Goal: Transaction & Acquisition: Purchase product/service

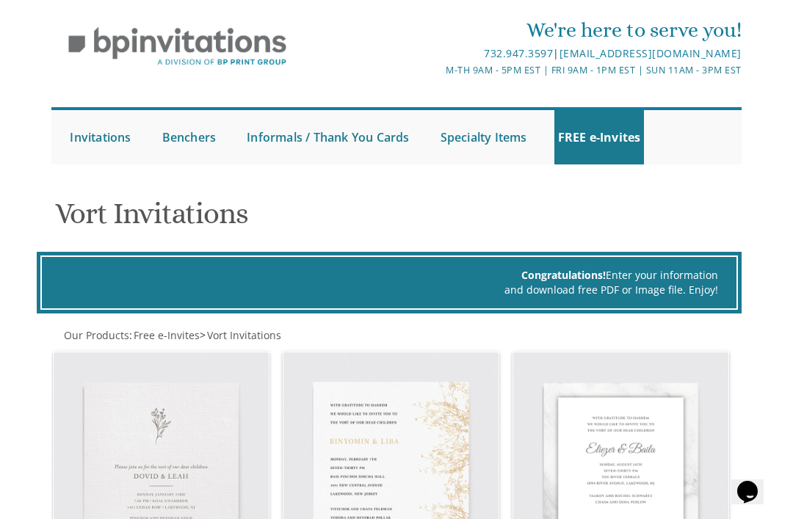
scroll to position [37, 0]
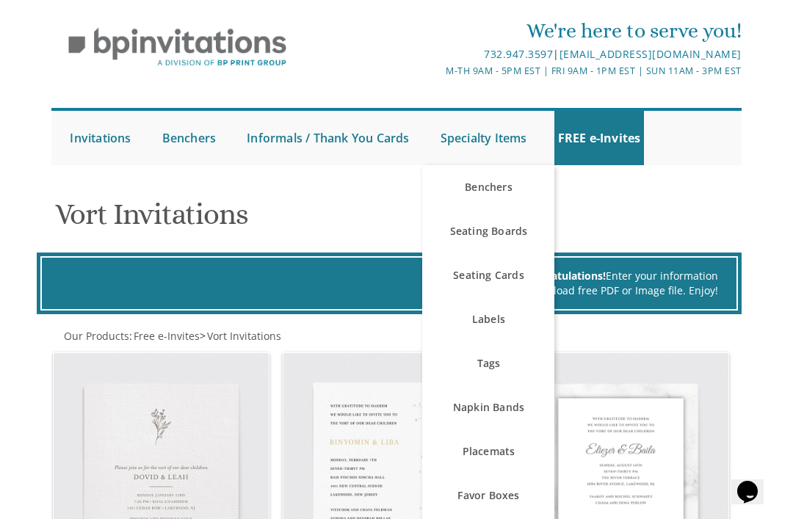
click at [496, 319] on link "Labels" at bounding box center [488, 319] width 132 height 44
click at [496, 314] on link "Labels" at bounding box center [488, 319] width 132 height 44
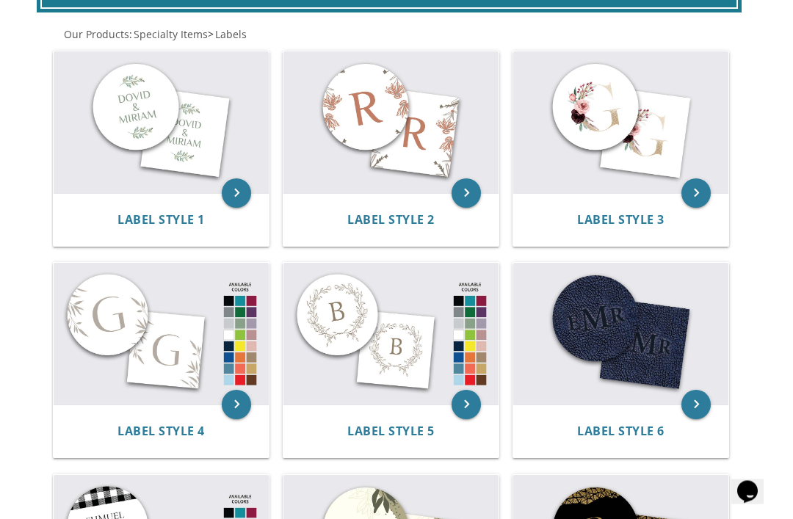
scroll to position [339, 0]
click at [179, 218] on span "Label Style 1" at bounding box center [160, 219] width 87 height 16
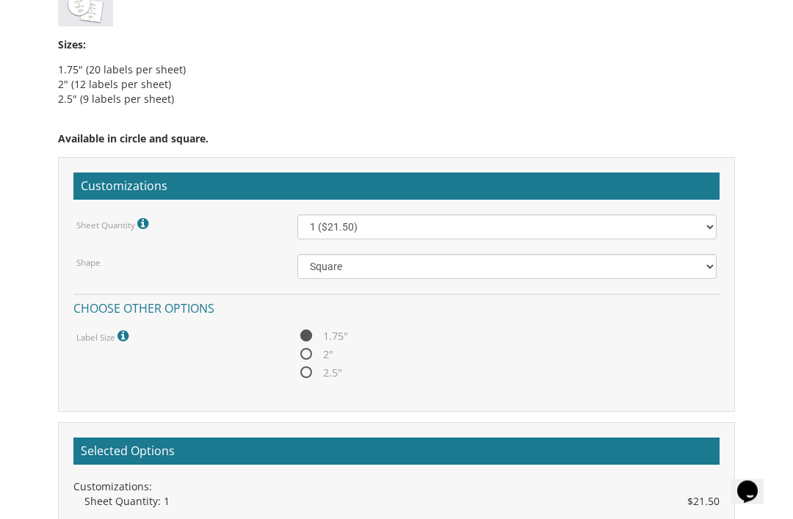
scroll to position [1009, 0]
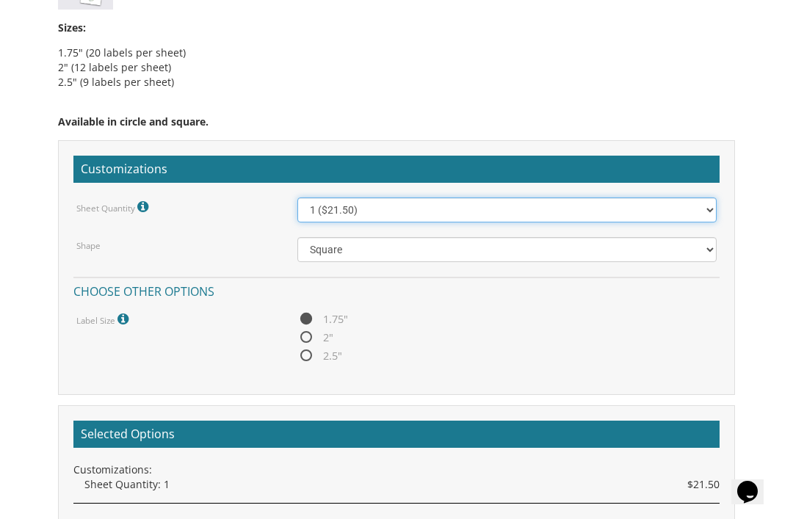
click at [695, 208] on select "1 ($21.50) 2 ($25.00) 3 ($28.50) 4 ($32.00) 5 ($35.50) 6 ($39.00) 7 ($42.50) 8 …" at bounding box center [507, 210] width 420 height 25
select select "3"
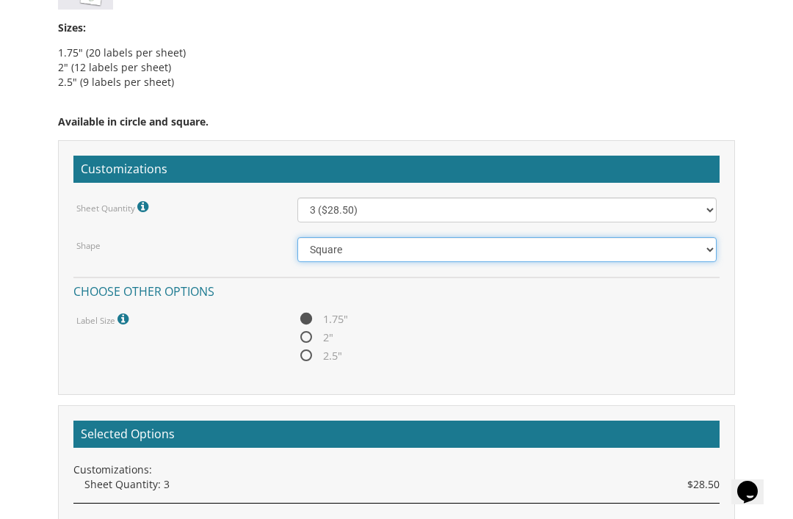
click at [505, 250] on select "Square Circle" at bounding box center [507, 249] width 420 height 25
select select "url("/store/pc/invitations/parts/circle.jpg")"
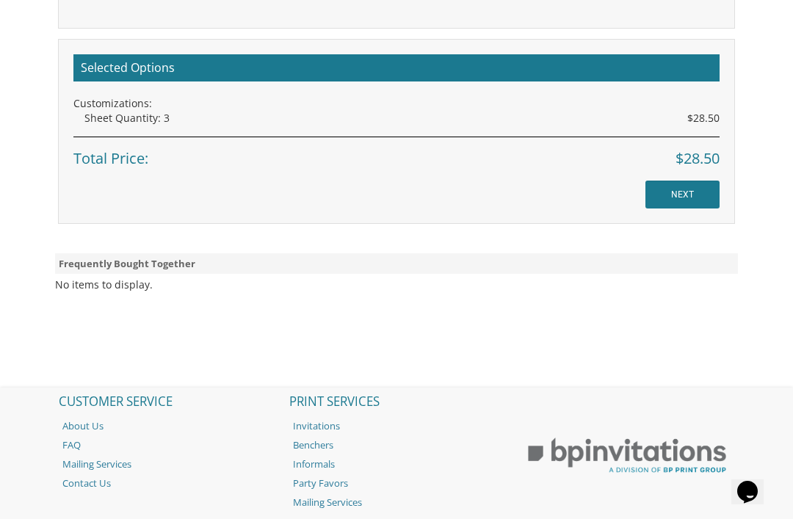
scroll to position [1396, 0]
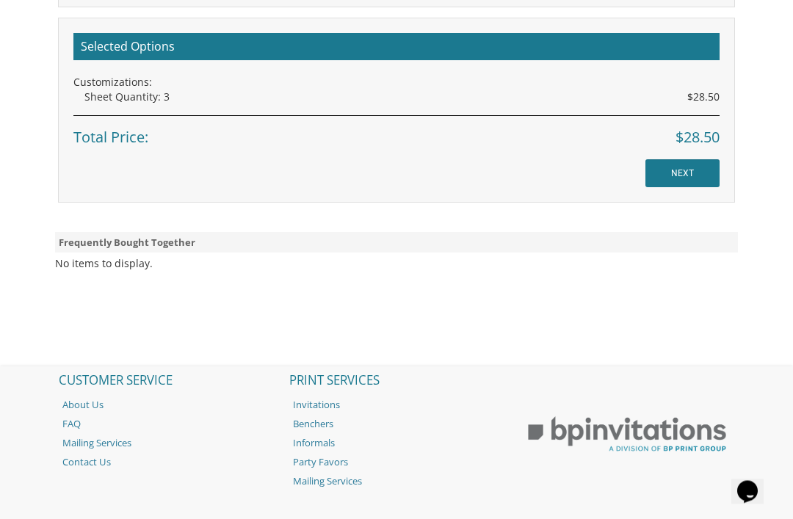
click at [682, 176] on input "NEXT" at bounding box center [682, 174] width 74 height 28
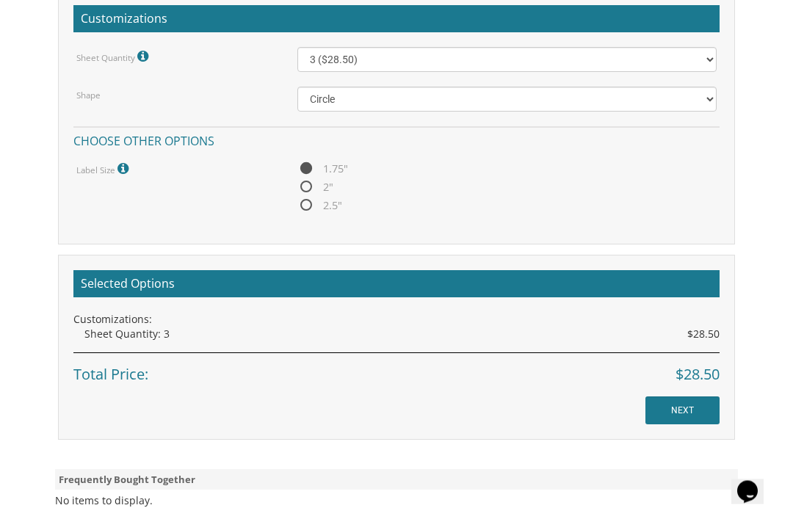
scroll to position [1160, 0]
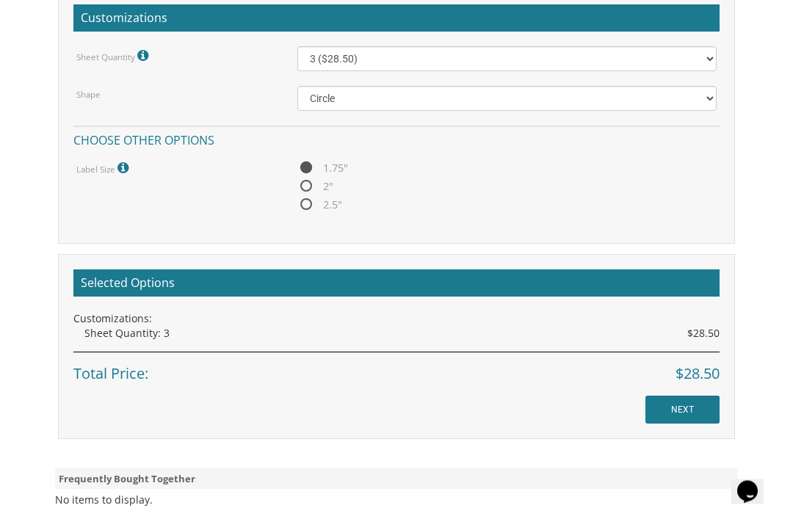
click at [690, 399] on input "NEXT" at bounding box center [682, 411] width 74 height 28
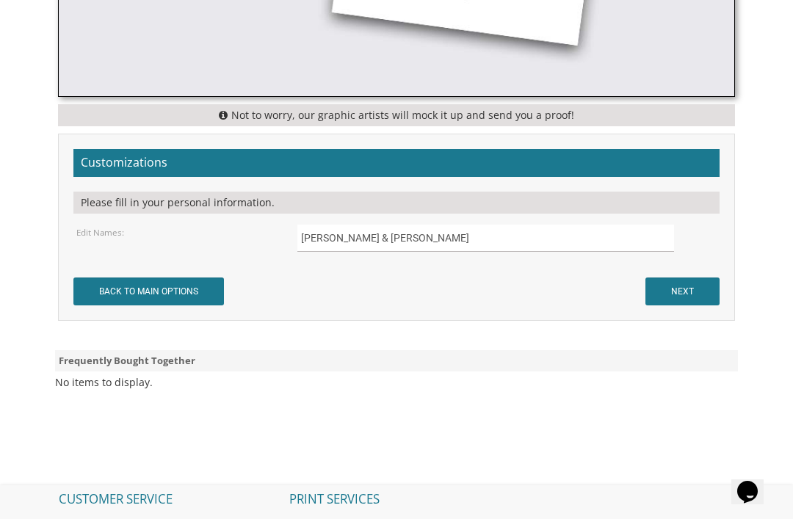
scroll to position [898, 0]
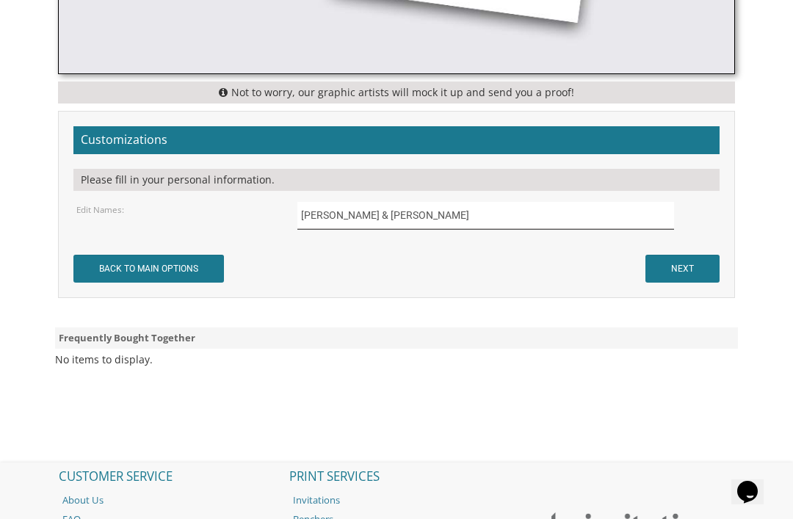
click at [519, 211] on input "[PERSON_NAME] & [PERSON_NAME]" at bounding box center [485, 215] width 377 height 27
type input "[PERSON_NAME] and [PERSON_NAME]"
click at [709, 255] on input "NEXT" at bounding box center [682, 269] width 74 height 28
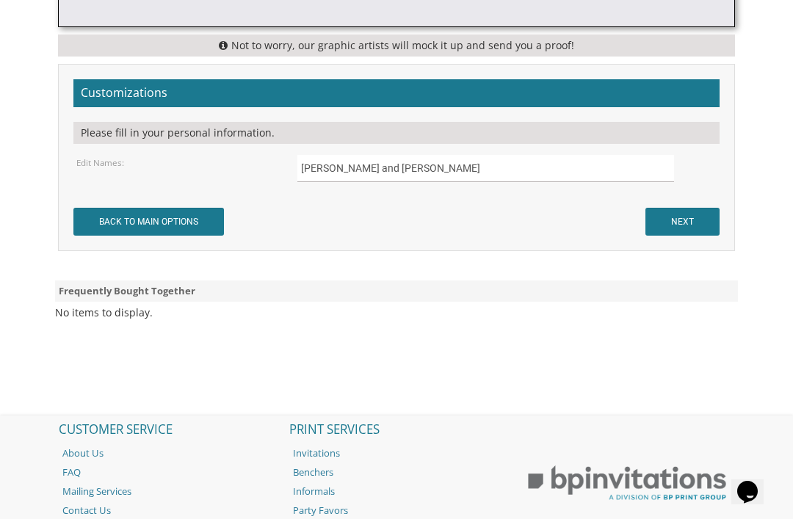
click at [679, 217] on input "NEXT" at bounding box center [682, 222] width 74 height 28
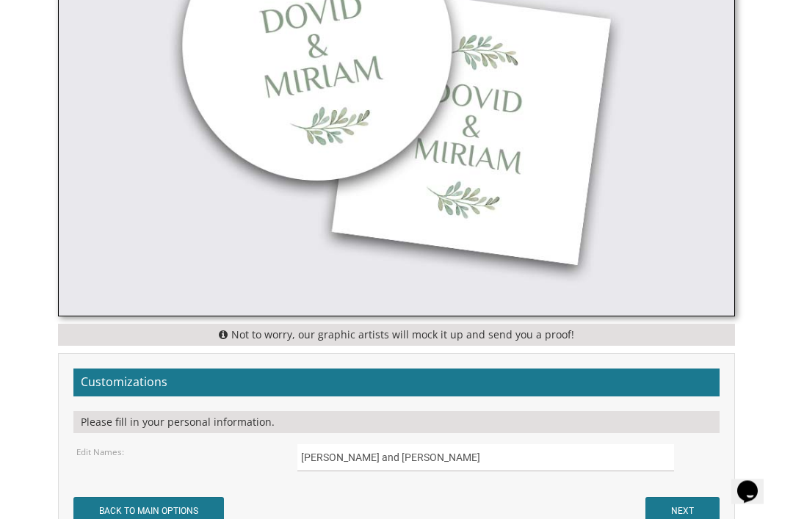
scroll to position [551, 0]
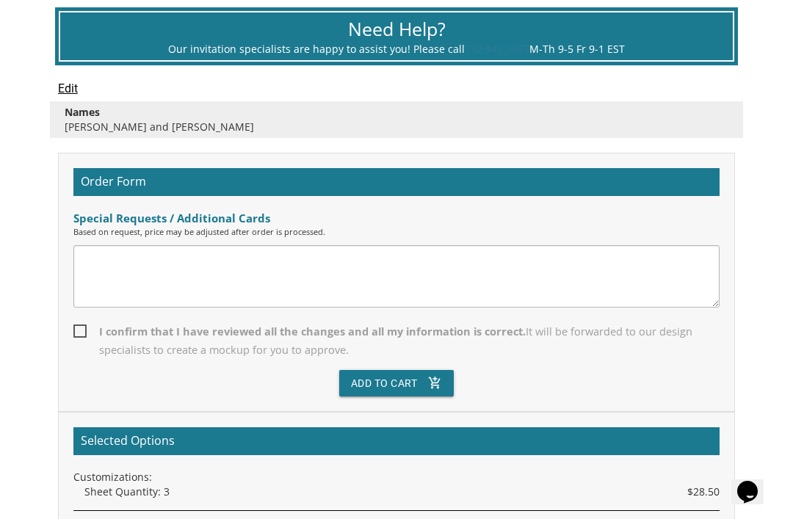
scroll to position [419, 0]
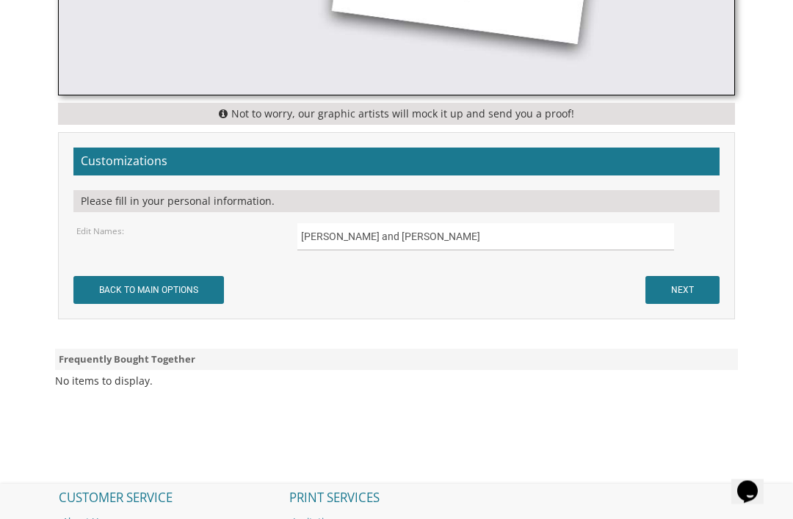
scroll to position [886, 0]
click at [663, 285] on input "NEXT" at bounding box center [682, 290] width 74 height 28
